Goal: Find specific page/section: Find specific page/section

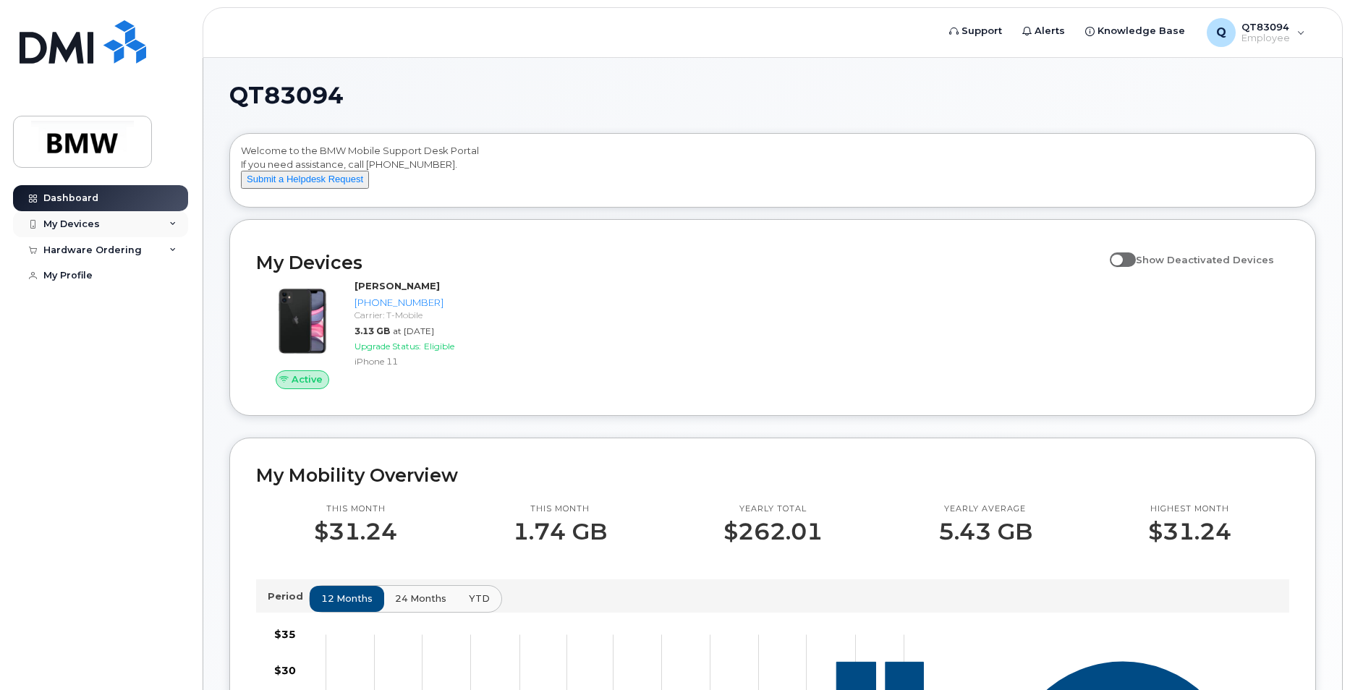
click at [96, 221] on div "My Devices" at bounding box center [71, 224] width 56 height 12
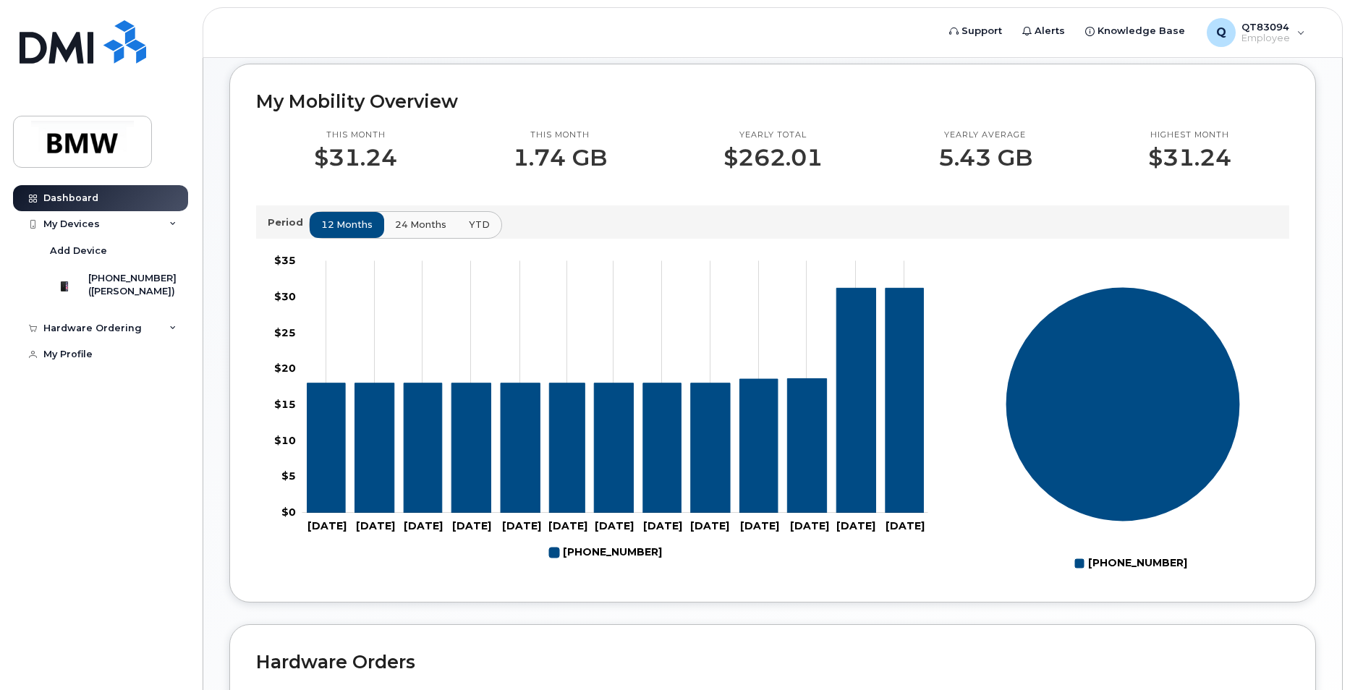
scroll to position [362, 0]
